Goal: Task Accomplishment & Management: Manage account settings

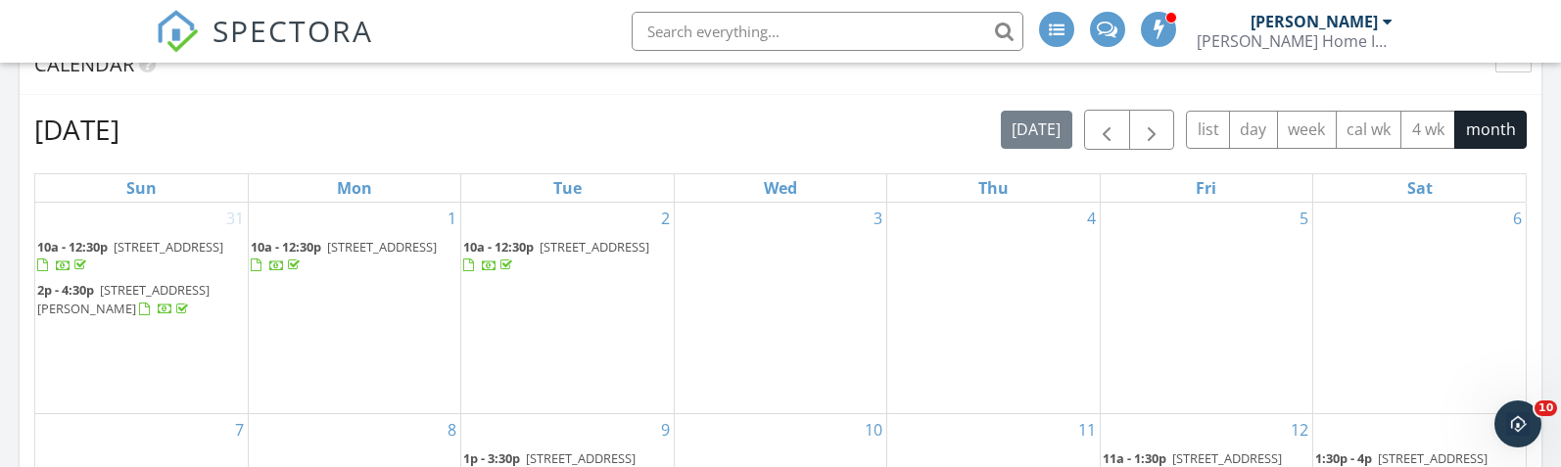
scroll to position [825, 0]
click at [1104, 131] on span "button" at bounding box center [1107, 132] width 24 height 24
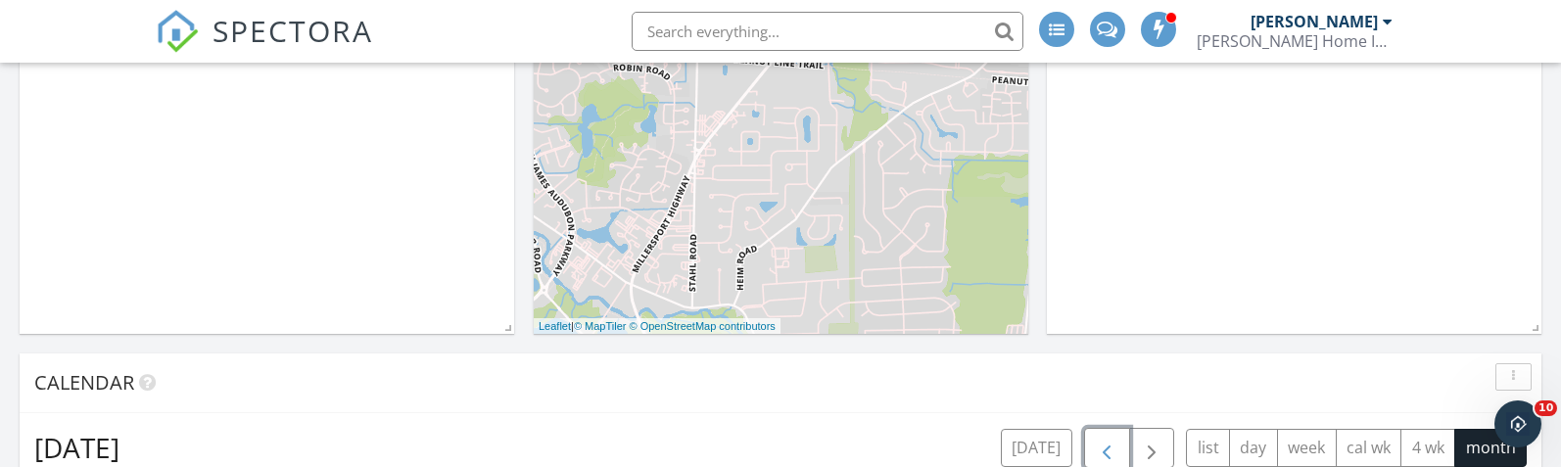
scroll to position [810, 0]
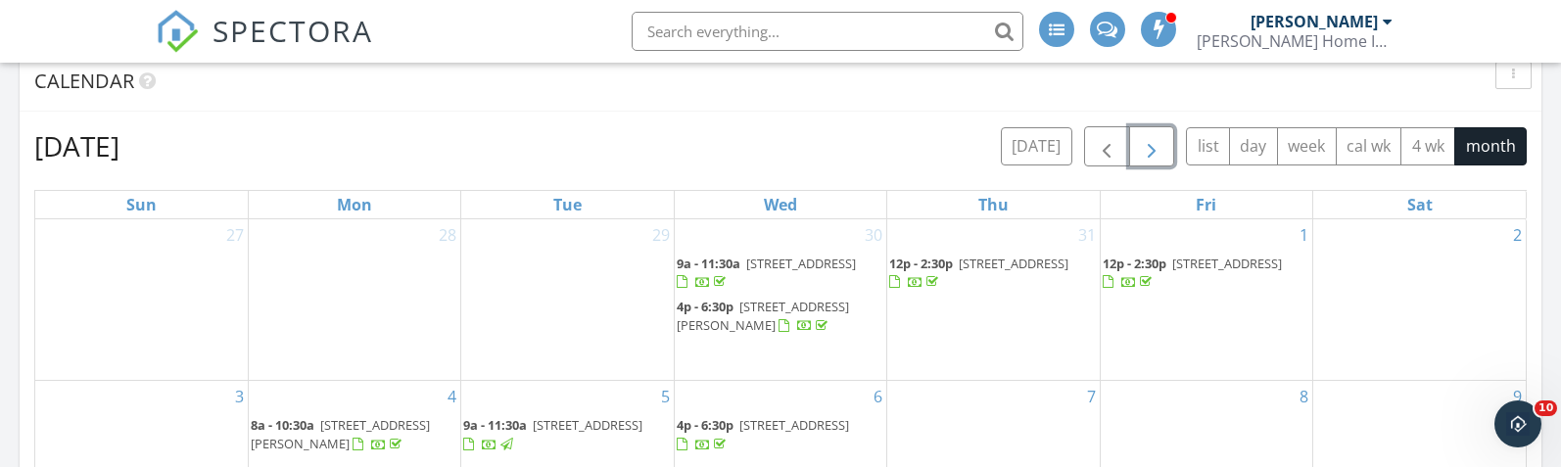
click at [1160, 154] on span "button" at bounding box center [1152, 147] width 24 height 24
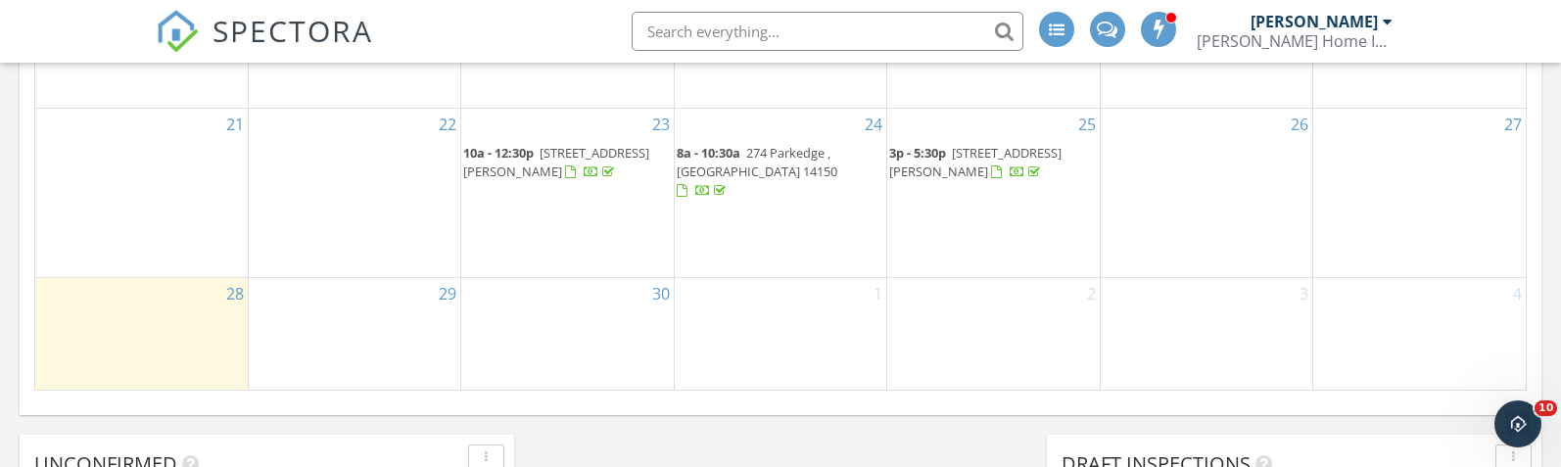
scroll to position [1364, 0]
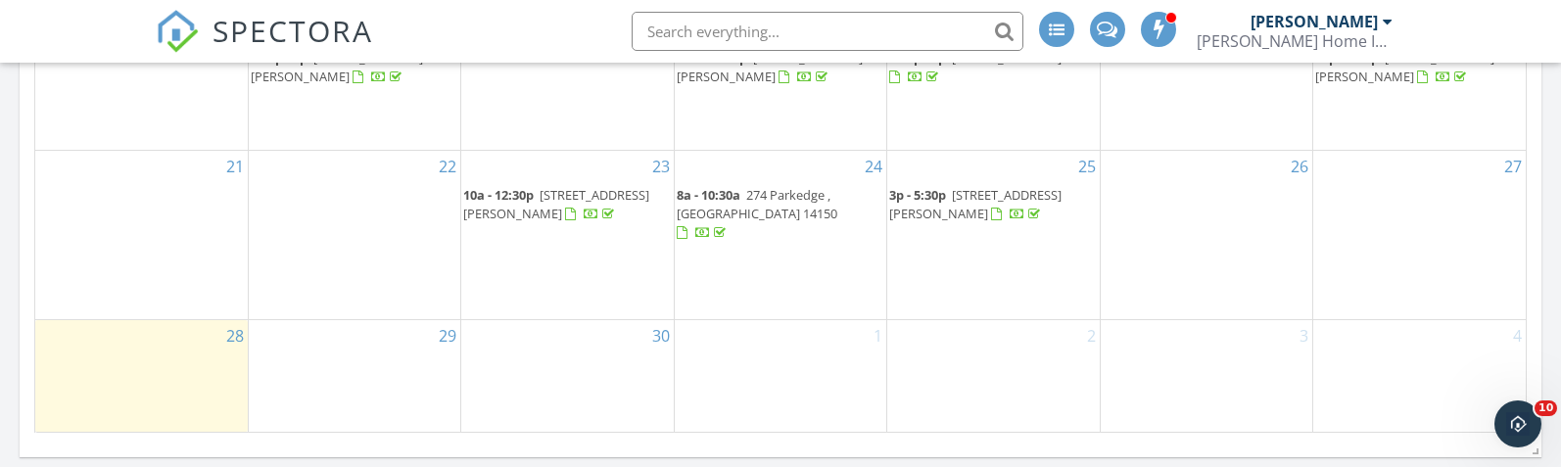
click at [1005, 220] on span "[STREET_ADDRESS][PERSON_NAME]" at bounding box center [975, 204] width 172 height 36
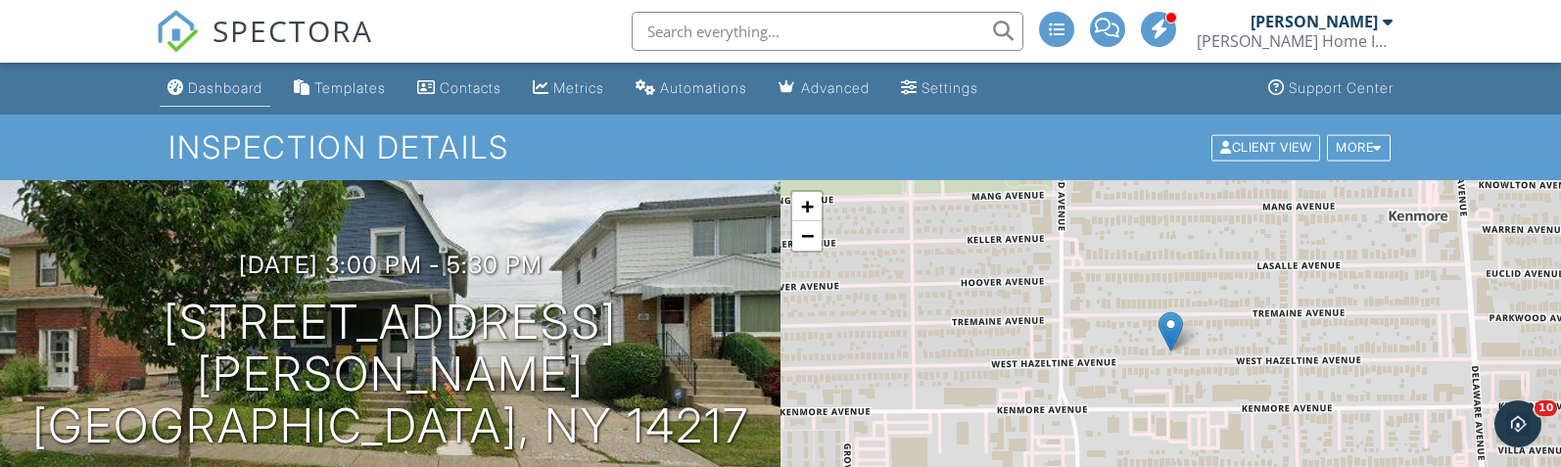
click at [212, 90] on div "Dashboard" at bounding box center [225, 87] width 74 height 17
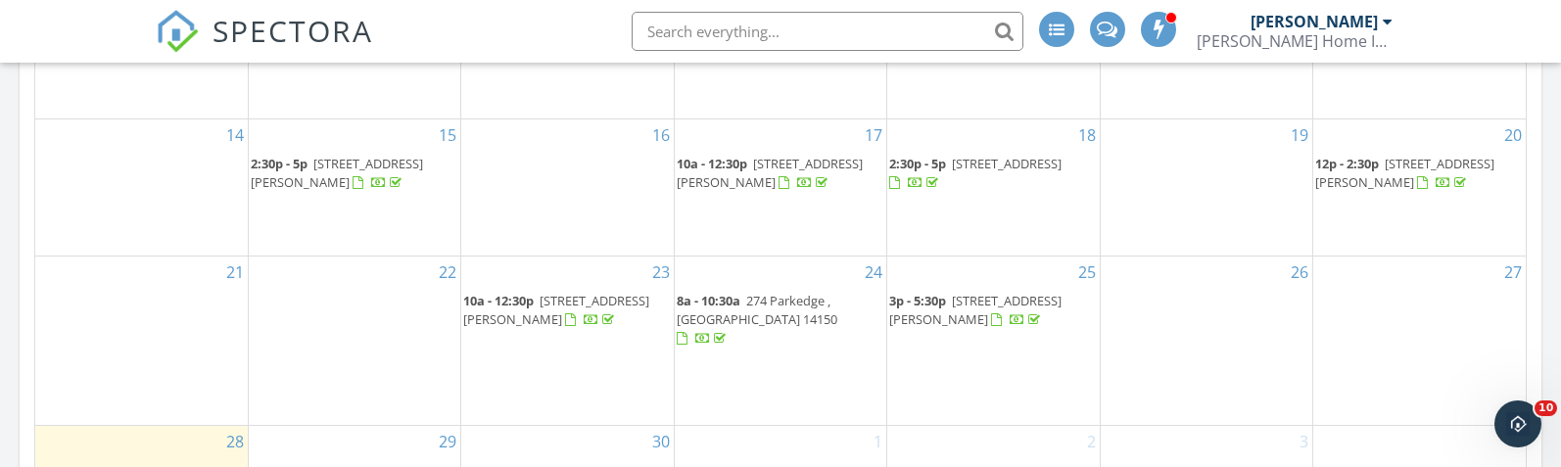
scroll to position [1258, 0]
click at [791, 325] on span "274 Parkedge , [GEOGRAPHIC_DATA] 14150" at bounding box center [757, 310] width 161 height 36
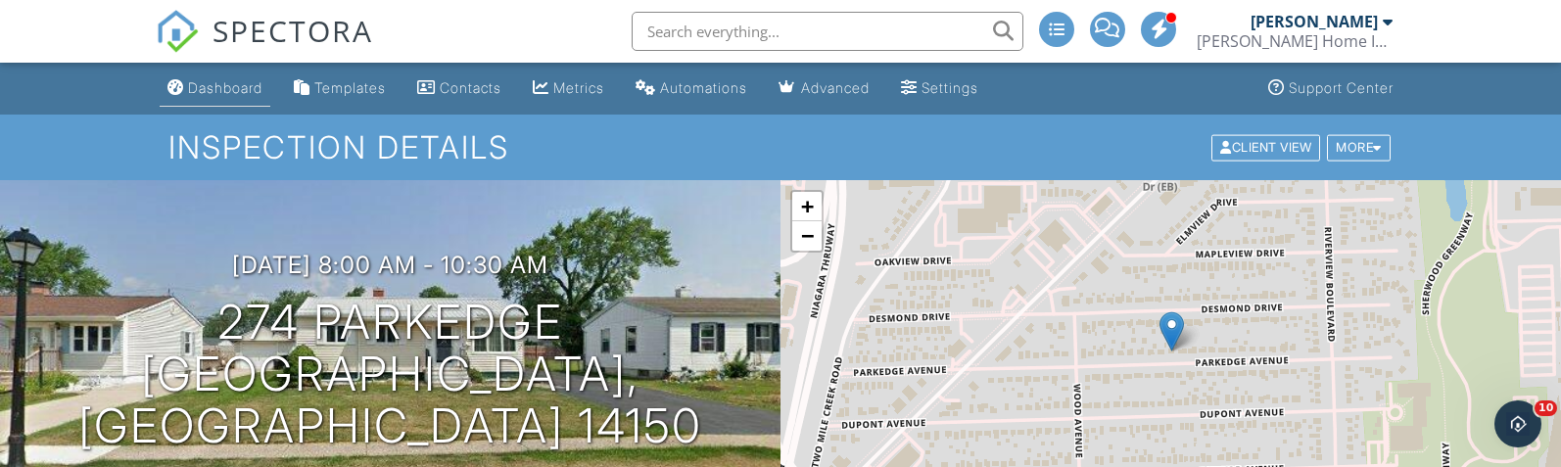
click at [220, 91] on div "Dashboard" at bounding box center [225, 87] width 74 height 17
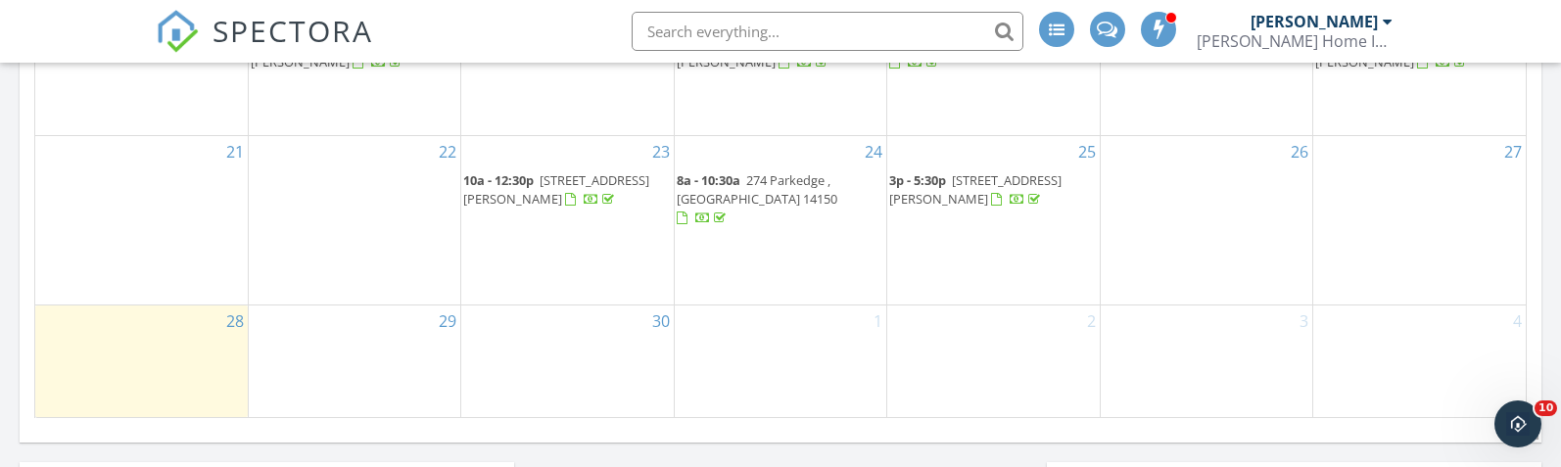
scroll to position [1381, 0]
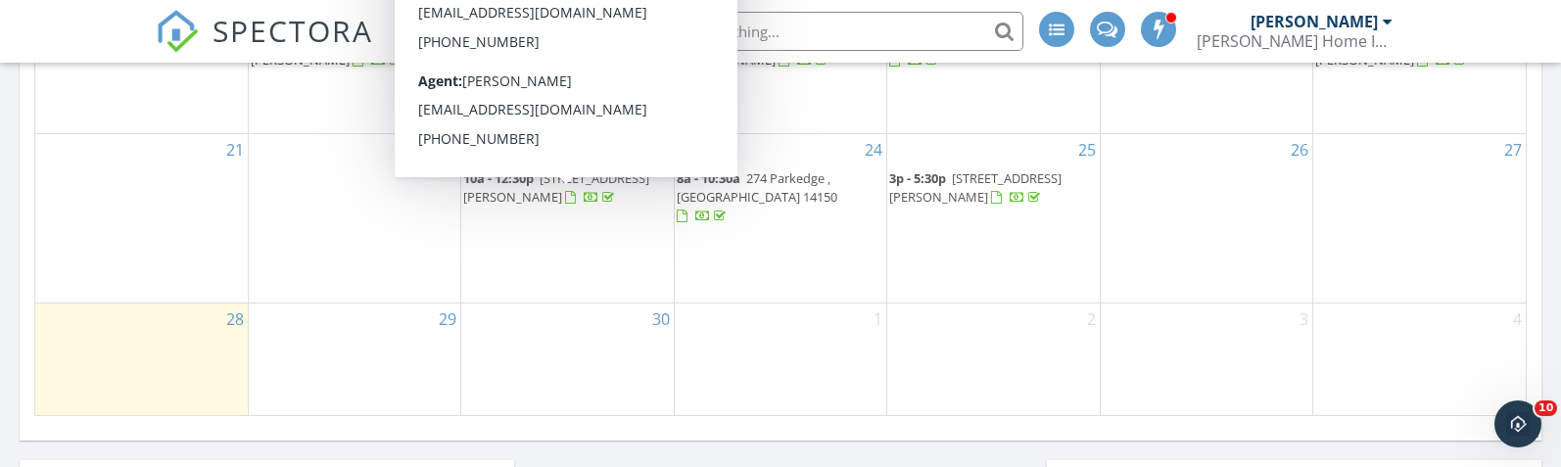
click at [594, 203] on span "[STREET_ADDRESS][PERSON_NAME]" at bounding box center [556, 187] width 186 height 36
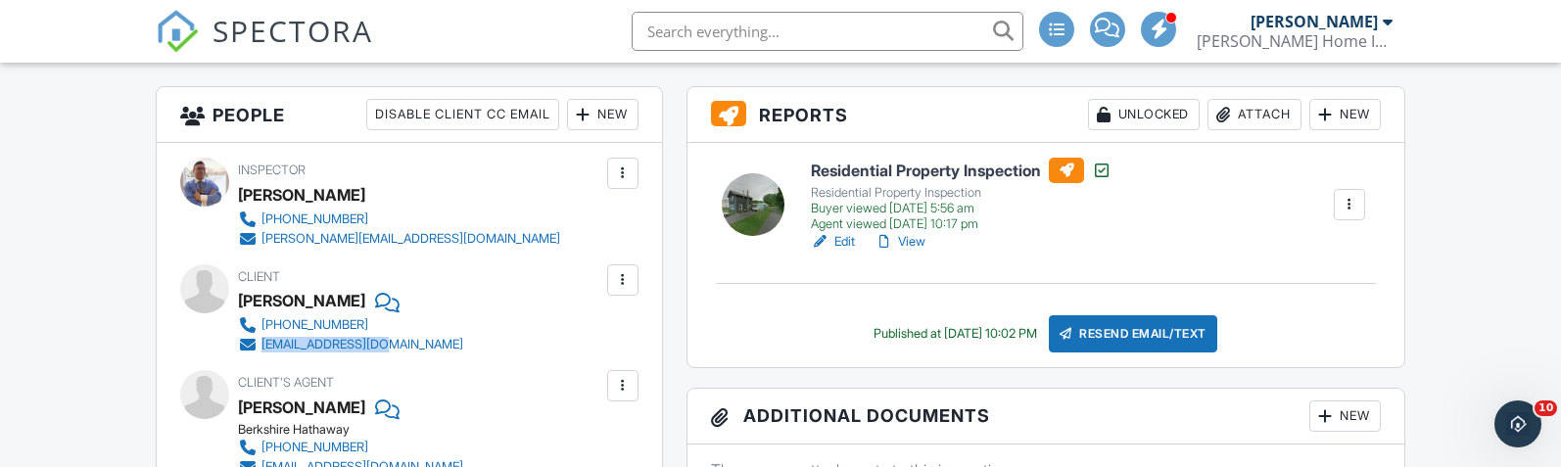
scroll to position [636, 0]
